Goal: Task Accomplishment & Management: Complete application form

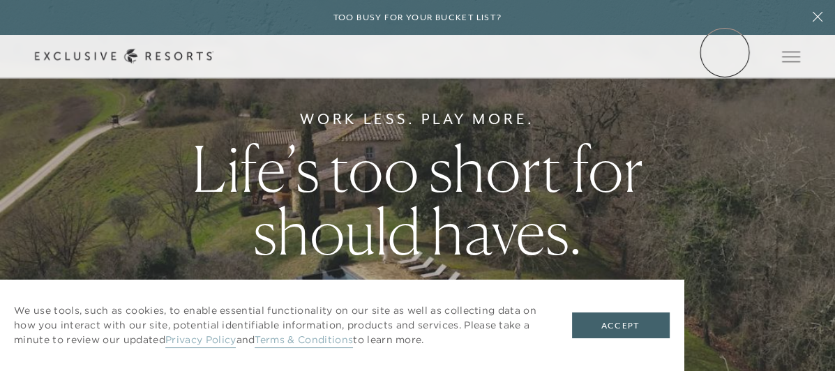
click at [0, 0] on link "Member Login" at bounding box center [0, 0] width 0 height 0
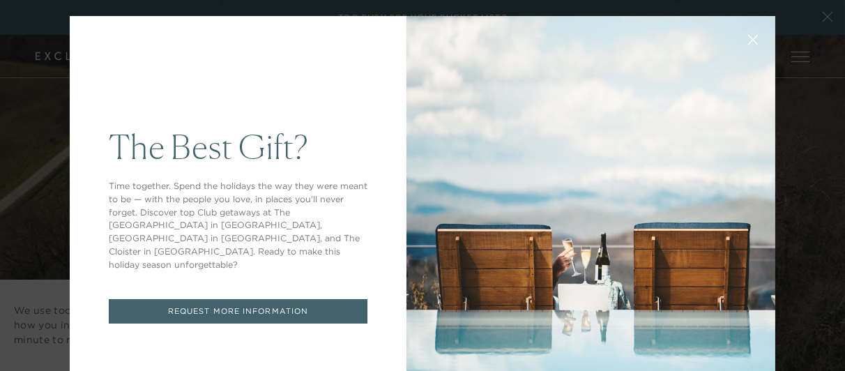
click at [748, 38] on icon at bounding box center [753, 40] width 10 height 10
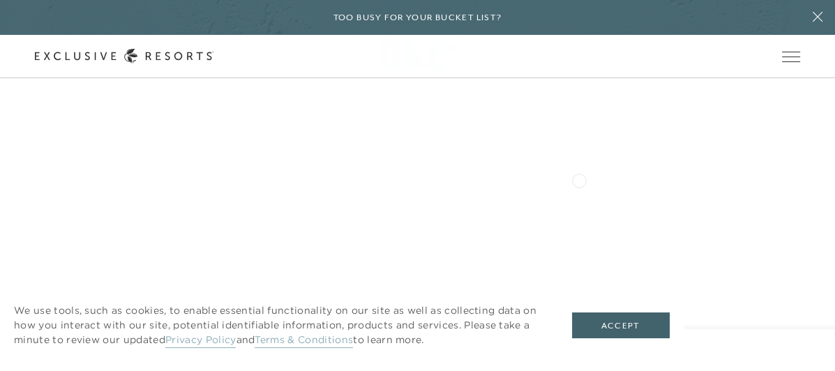
scroll to position [349, 0]
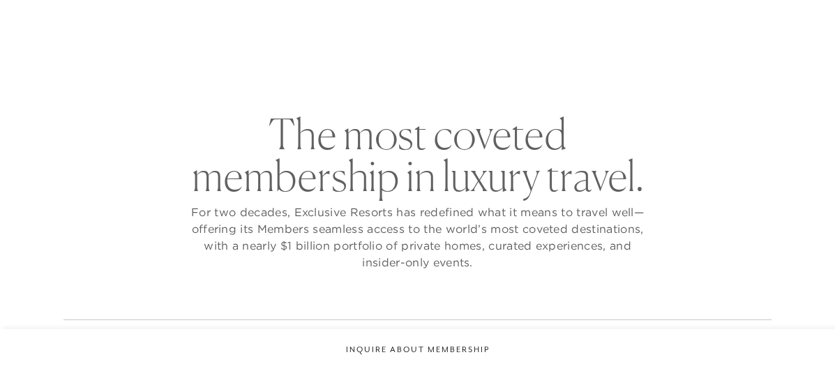
checkbox input "false"
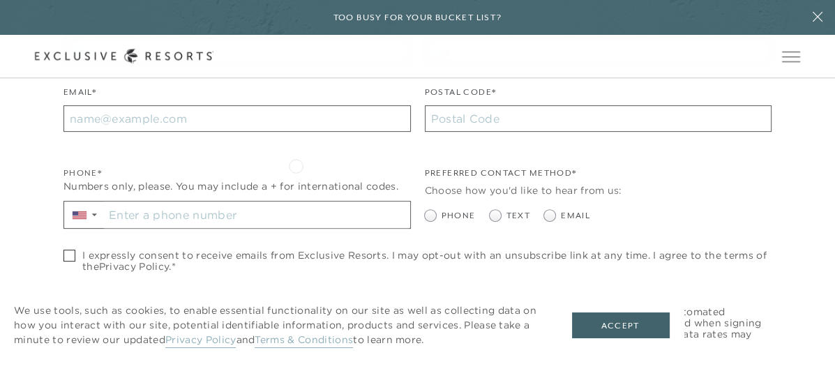
scroll to position [279, 0]
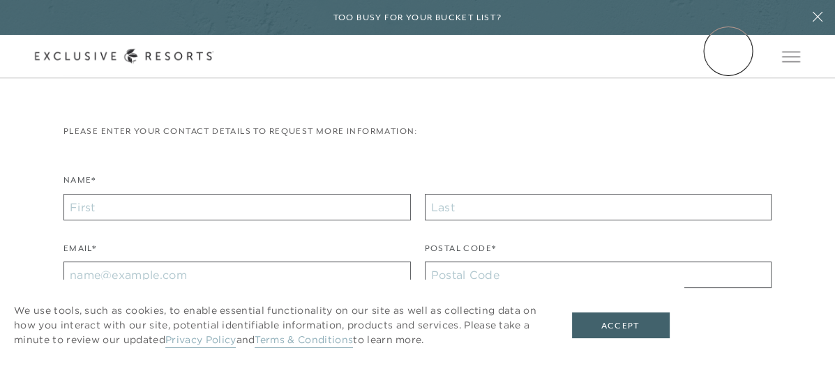
click at [0, 0] on link "Member Login" at bounding box center [0, 0] width 0 height 0
